Goal: Check status: Check status

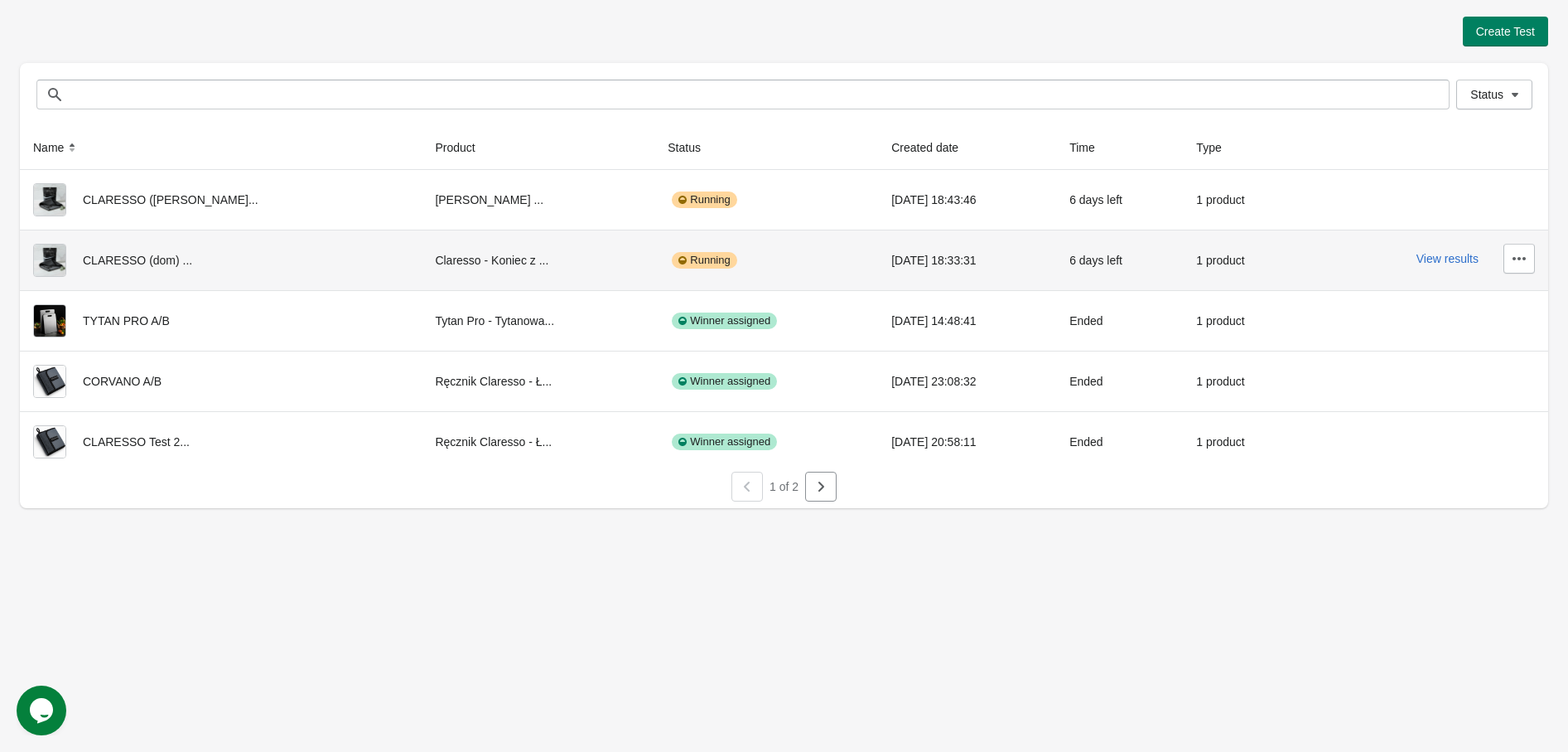
click at [1462, 244] on div "View results" at bounding box center [1426, 259] width 219 height 30
click at [1465, 272] on div "View results" at bounding box center [1426, 259] width 219 height 30
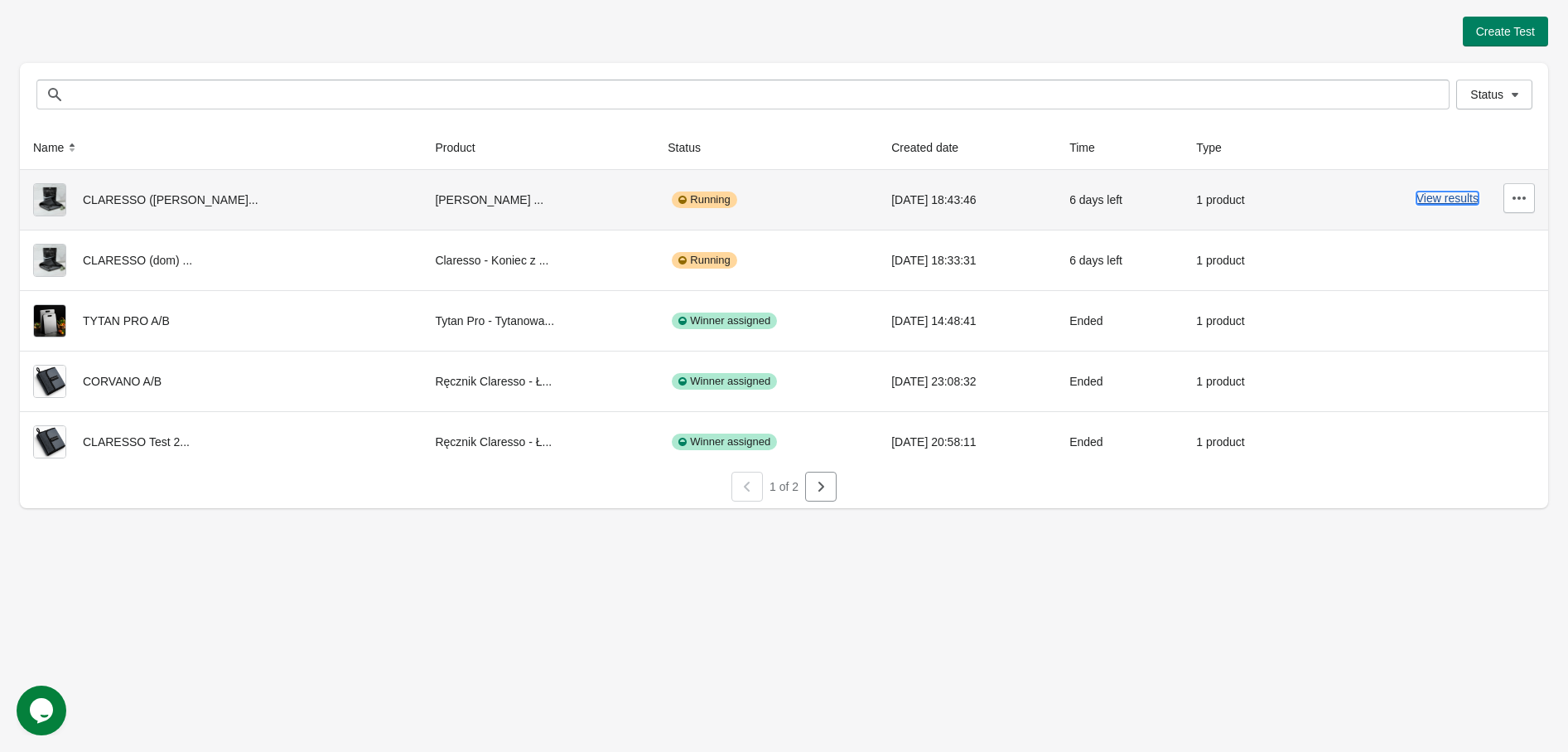
click at [1444, 200] on button "View results" at bounding box center [1447, 198] width 62 height 13
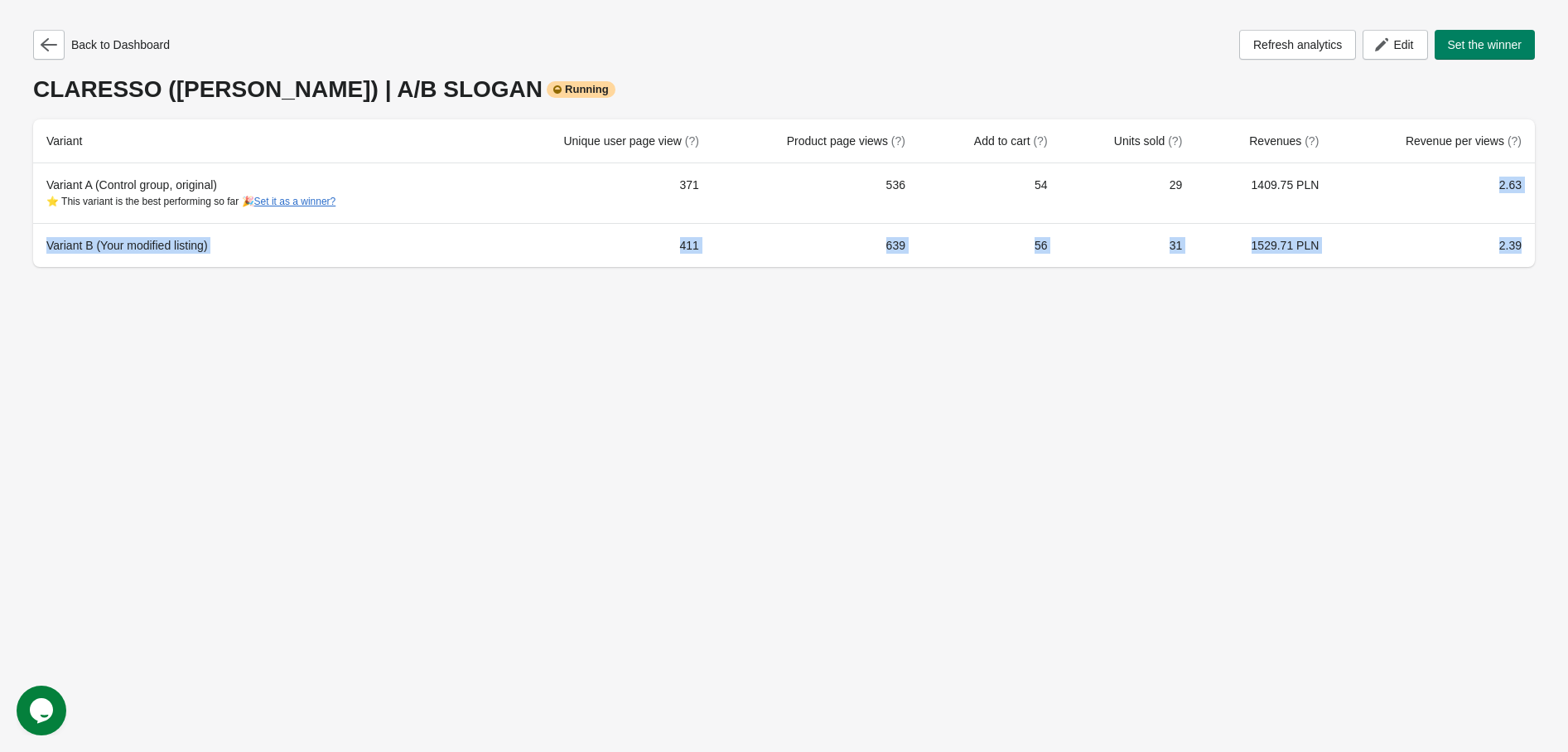
click at [1427, 200] on tbody "Variant A (Control group, original) ⭐ This variant is the best performing so fa…" at bounding box center [784, 215] width 1502 height 104
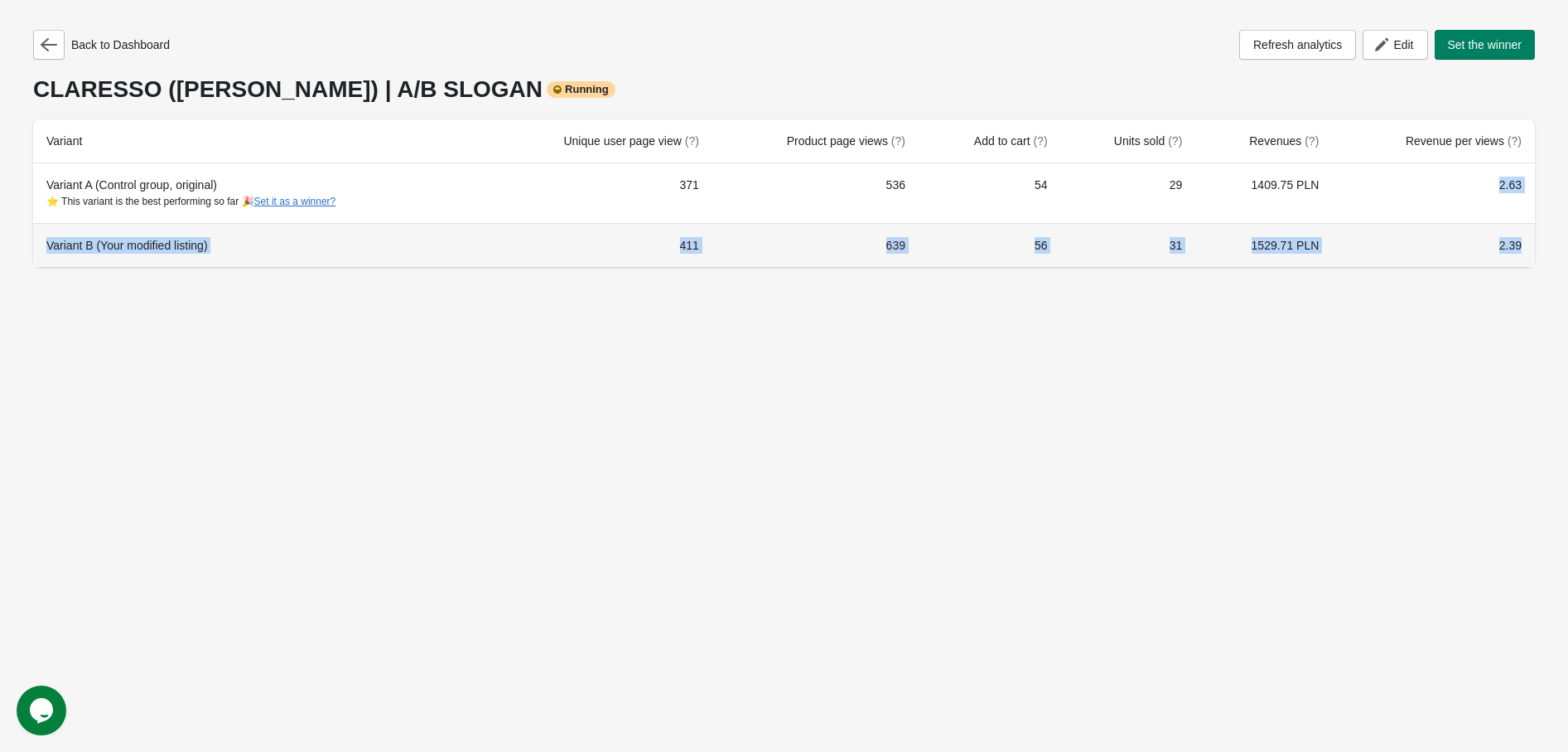
click at [1510, 260] on td "2.39" at bounding box center [1433, 244] width 203 height 44
click at [1197, 160] on th "Units sold (?)" at bounding box center [1129, 141] width 135 height 44
